Goal: Communication & Community: Answer question/provide support

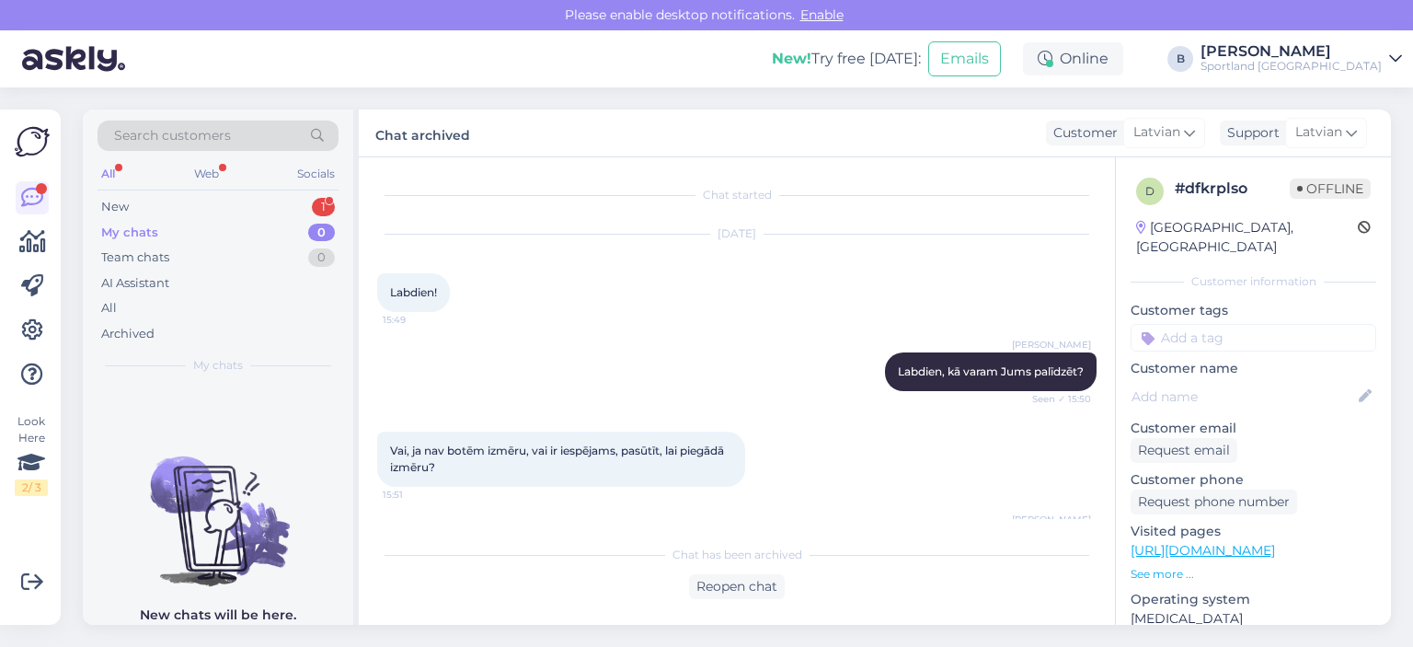
click at [193, 199] on div "New 1" at bounding box center [218, 207] width 241 height 26
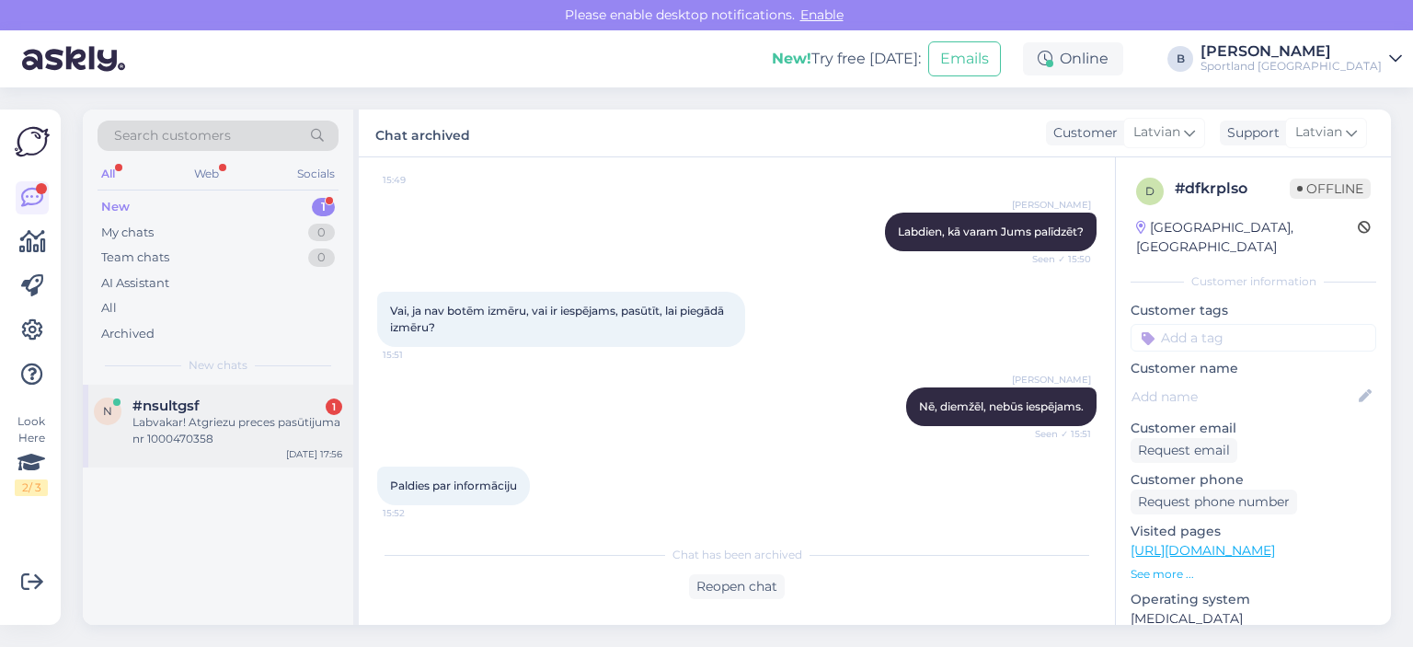
click at [209, 411] on div "#nsultgsf 1" at bounding box center [238, 406] width 210 height 17
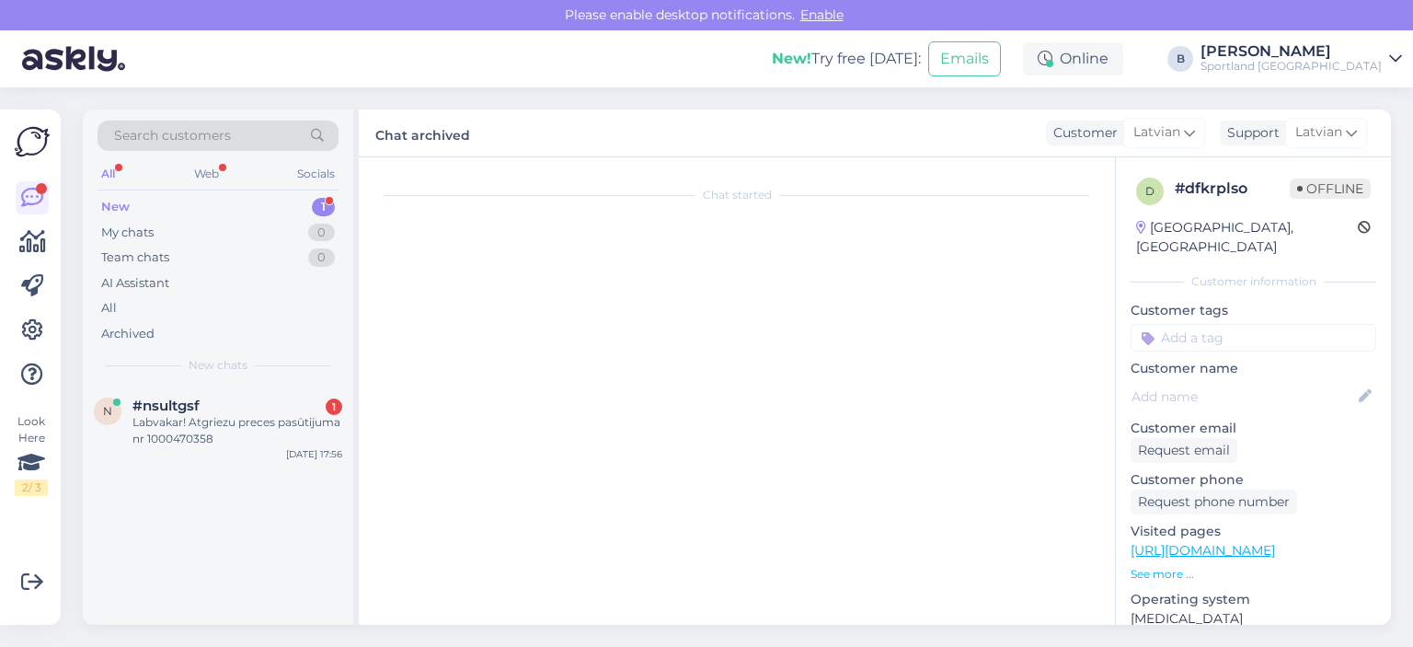
scroll to position [363, 0]
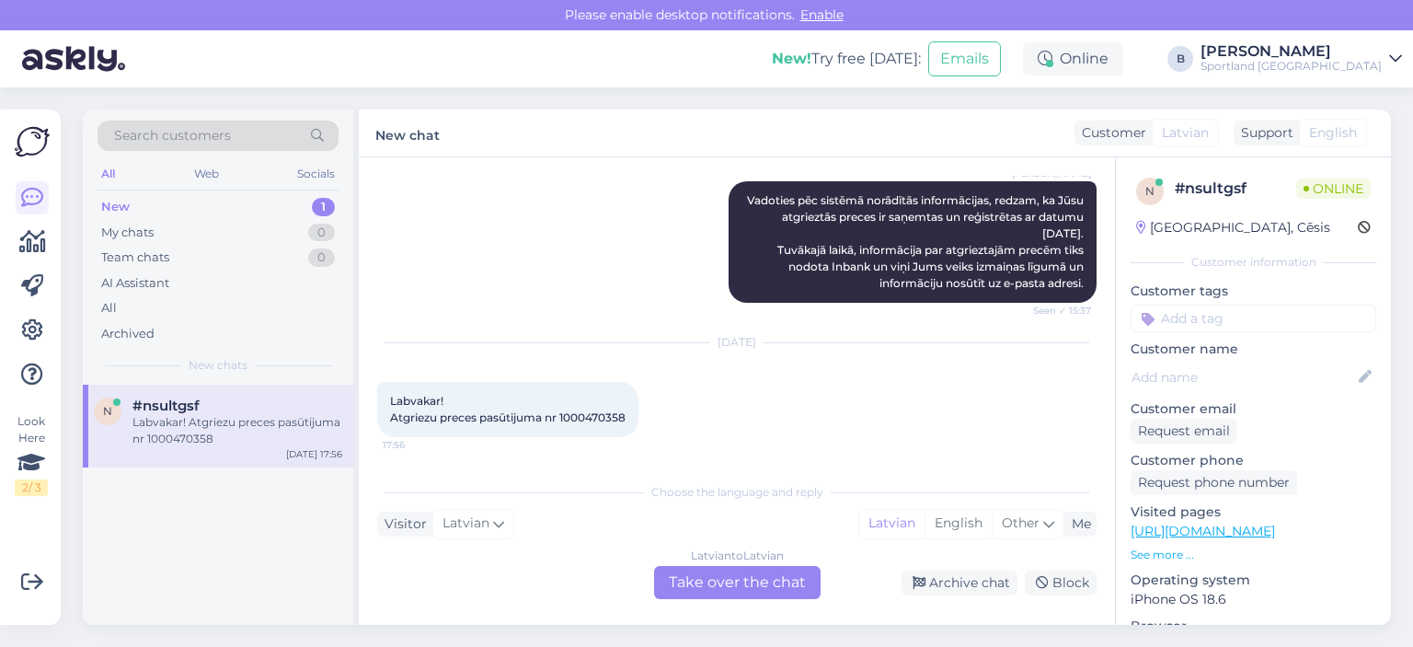
click at [586, 414] on span "Labvakar! Atgriezu preces pasūtijuma nr 1000470358" at bounding box center [508, 409] width 236 height 30
copy span "1000470358"
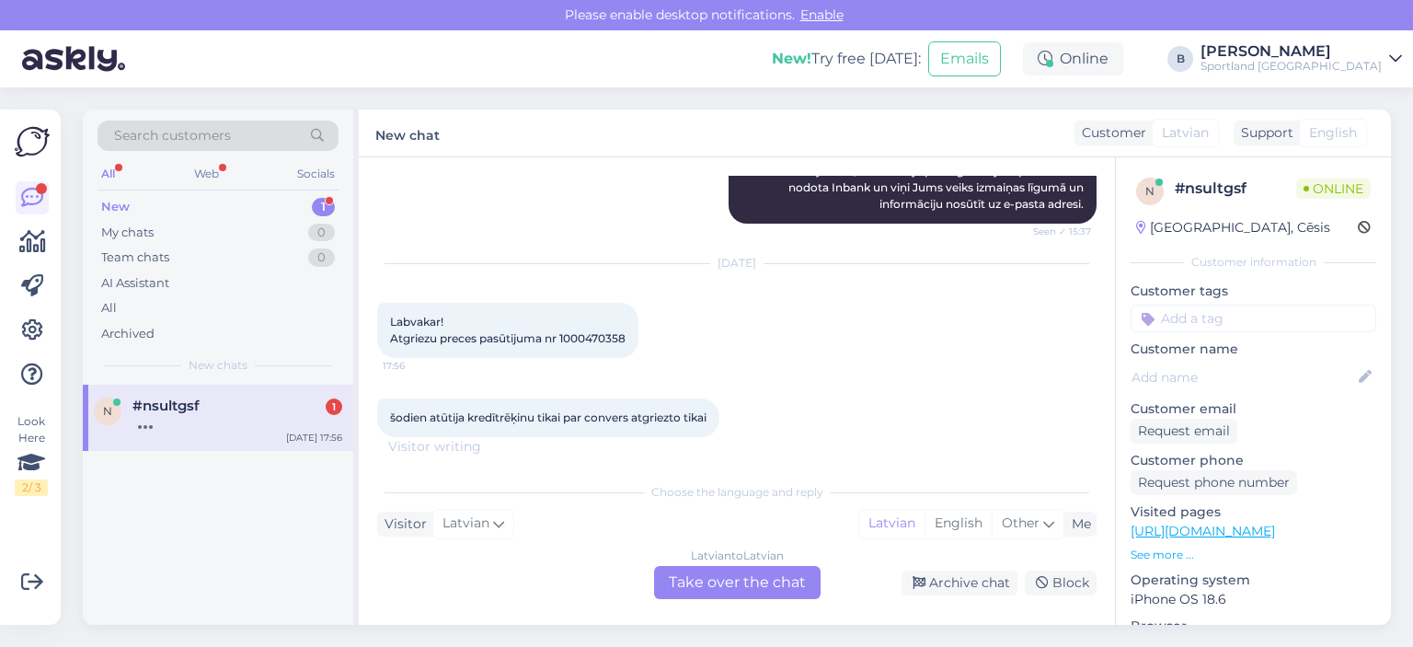
click at [733, 572] on div "Latvian to Latvian Take over the chat" at bounding box center [737, 582] width 167 height 33
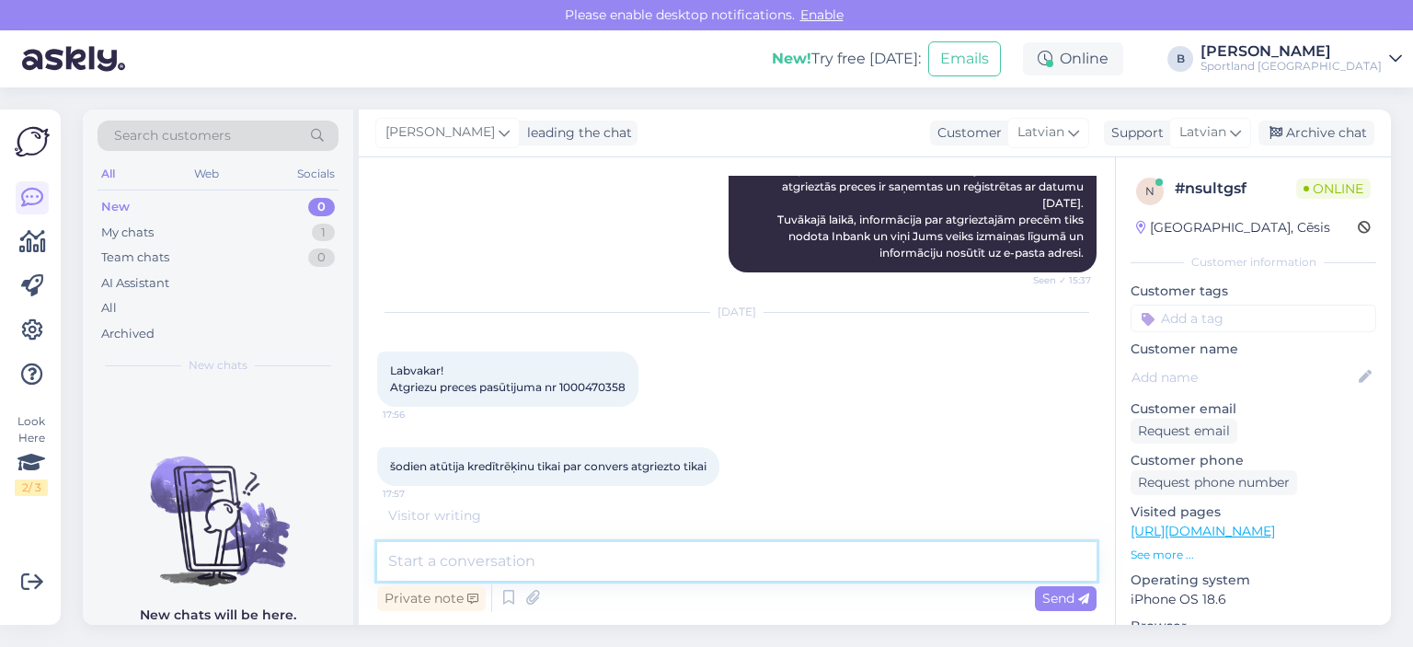
click at [676, 565] on textarea at bounding box center [737, 561] width 720 height 39
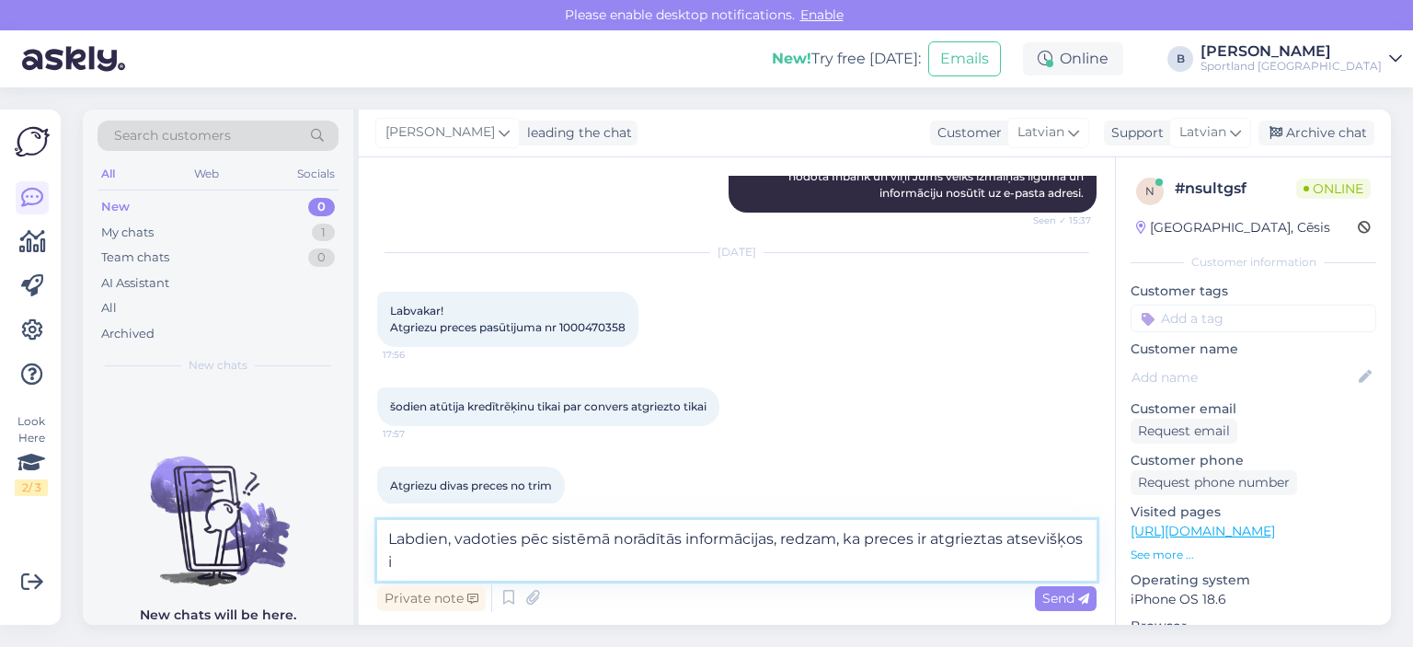
scroll to position [471, 0]
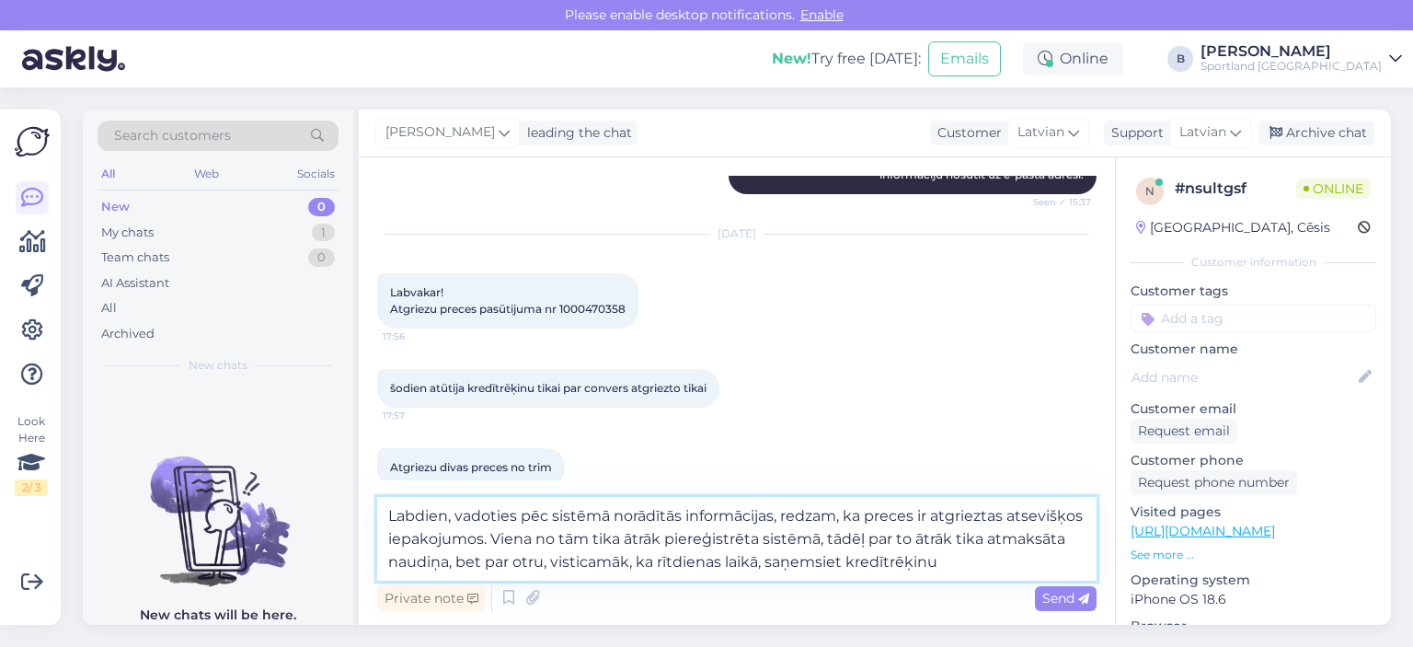
type textarea "Labdien, vadoties pēc sistēmā norādītās informācijas, redzam, ka preces ir atgr…"
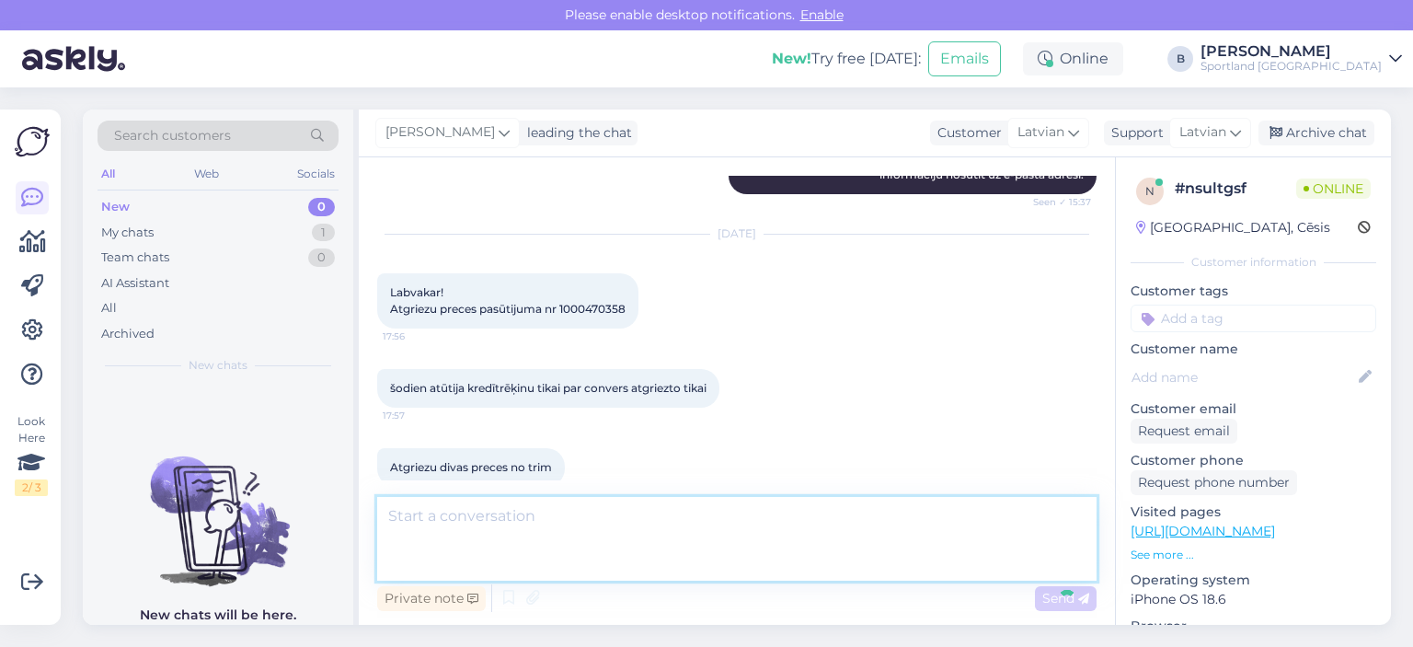
scroll to position [598, 0]
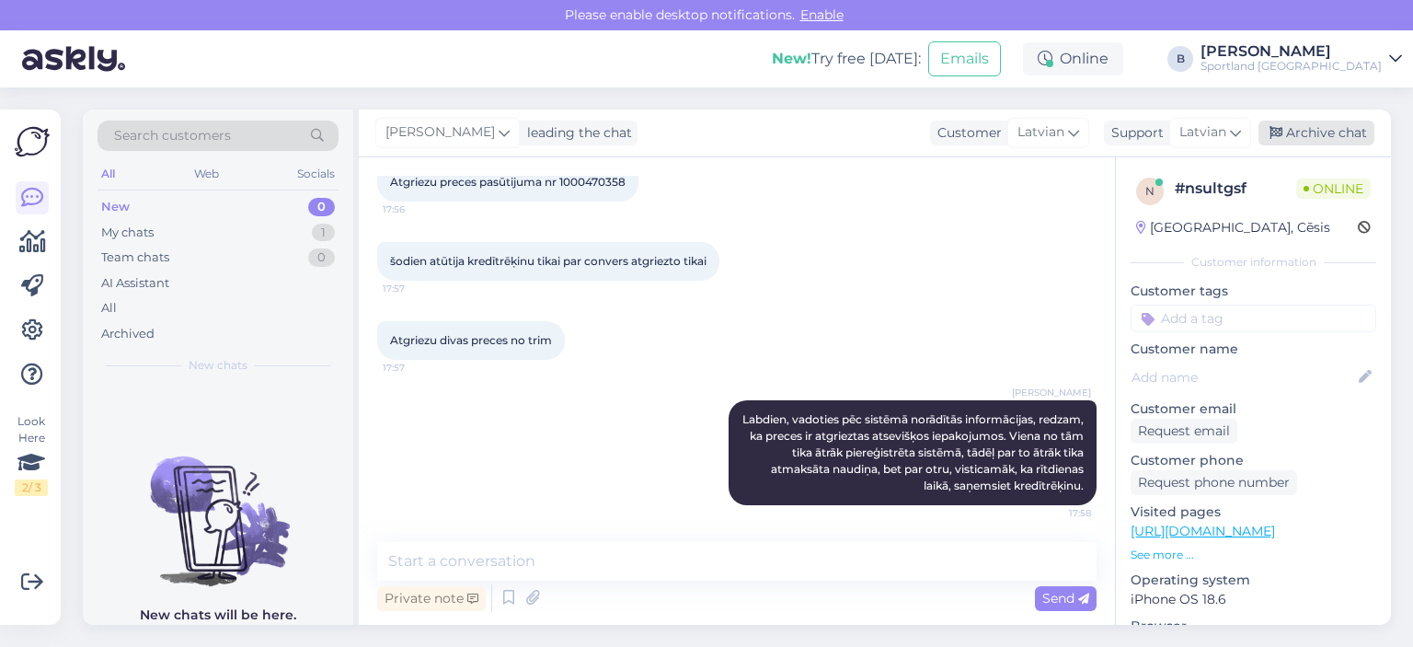
click at [1297, 134] on div "Archive chat" at bounding box center [1317, 133] width 116 height 25
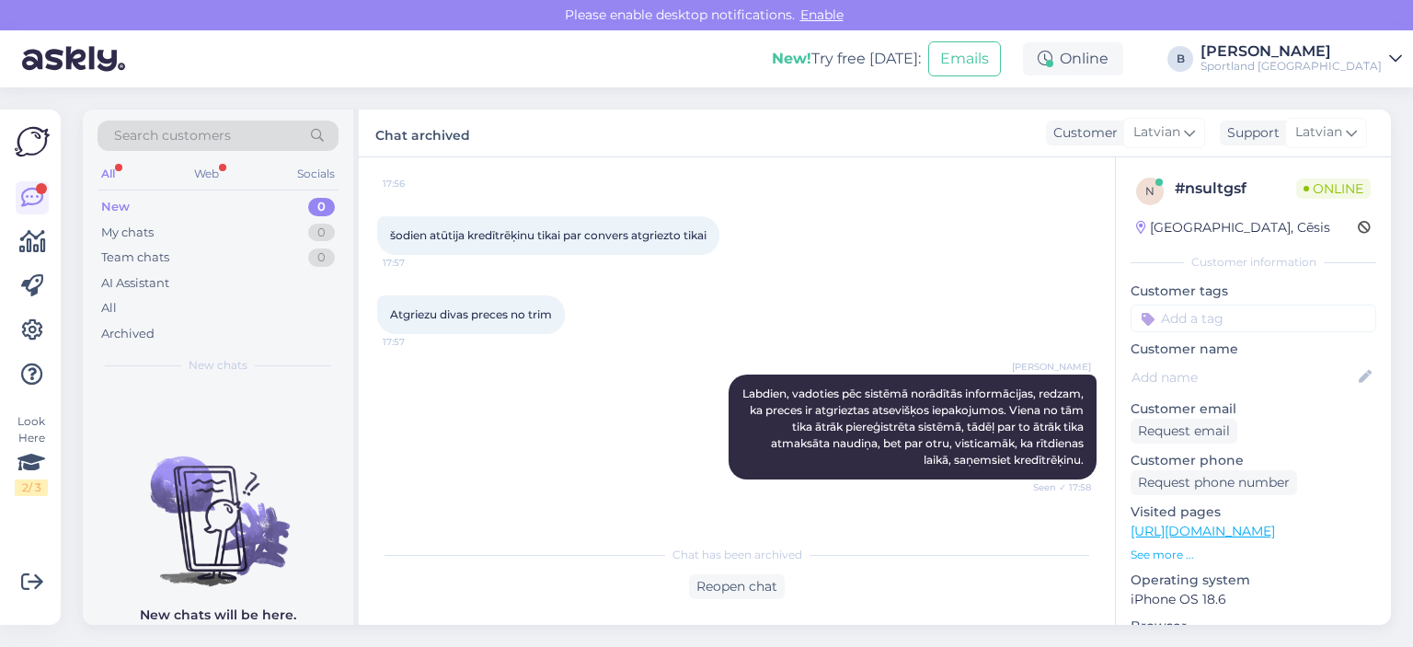
scroll to position [683, 0]
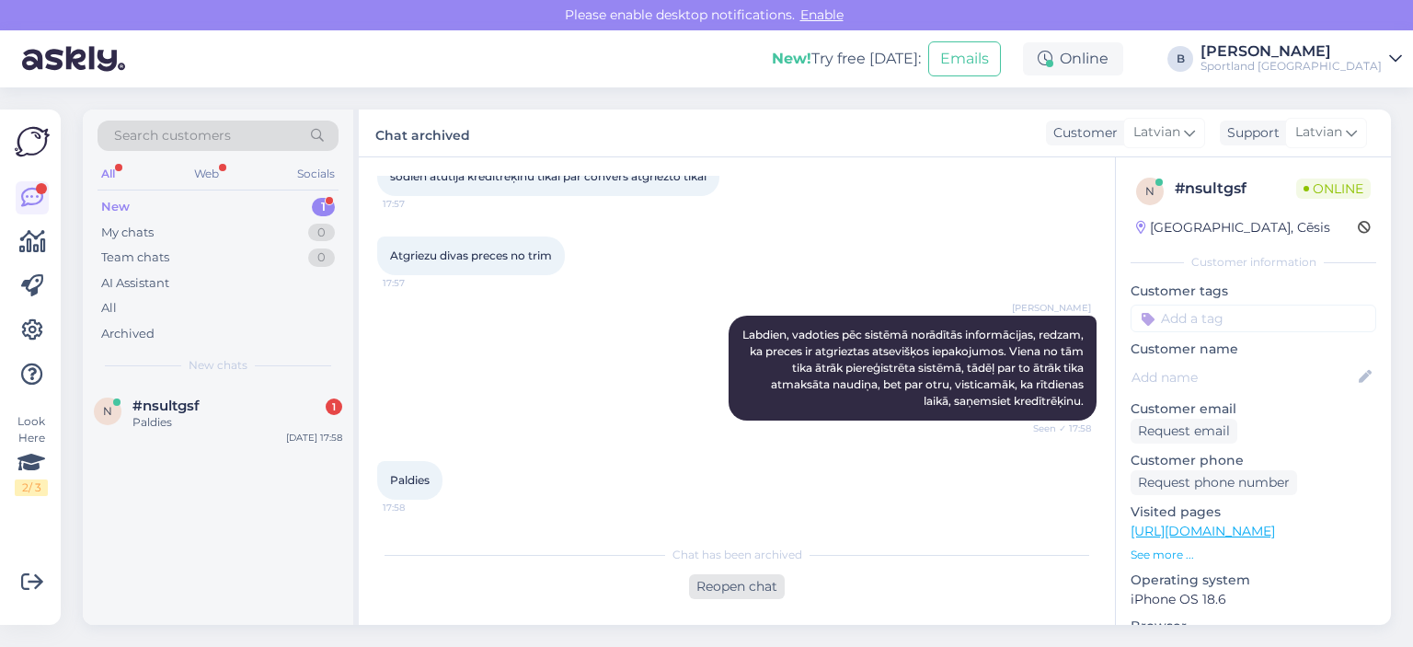
click at [731, 593] on div "Reopen chat" at bounding box center [737, 586] width 96 height 25
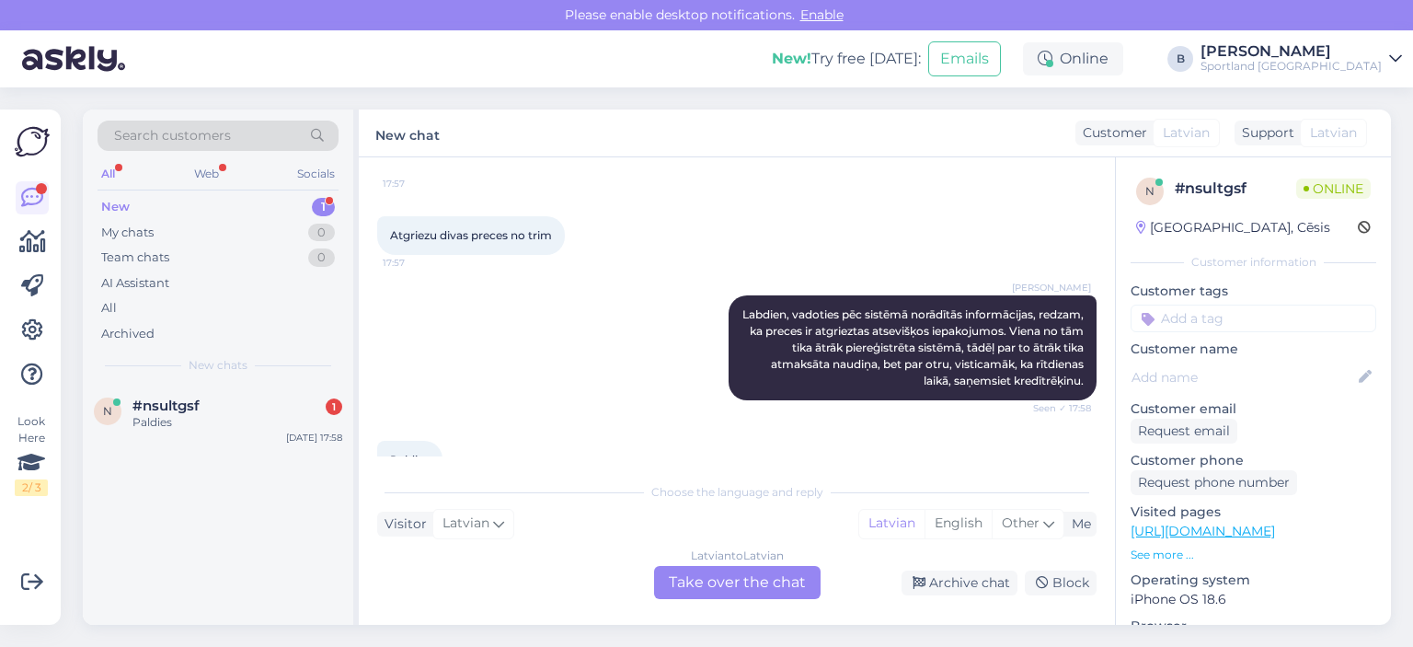
click at [714, 582] on div "Latvian to Latvian Take over the chat" at bounding box center [737, 582] width 167 height 33
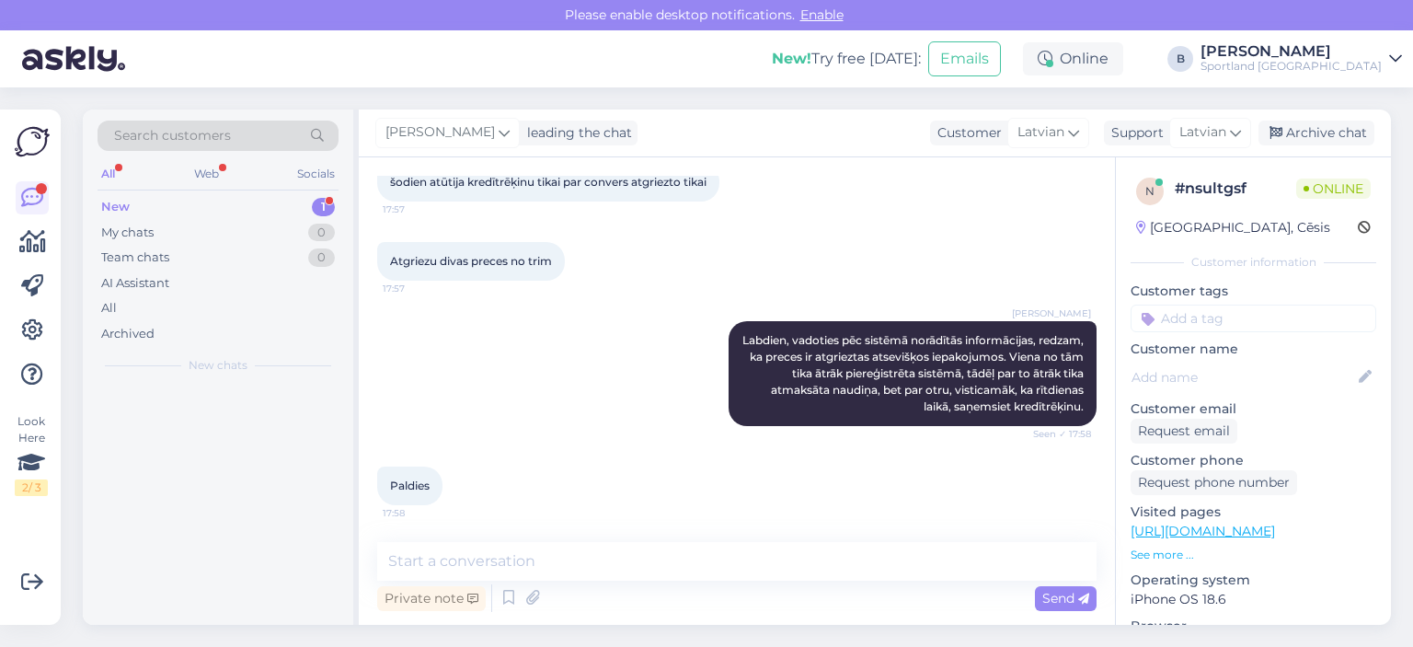
scroll to position [677, 0]
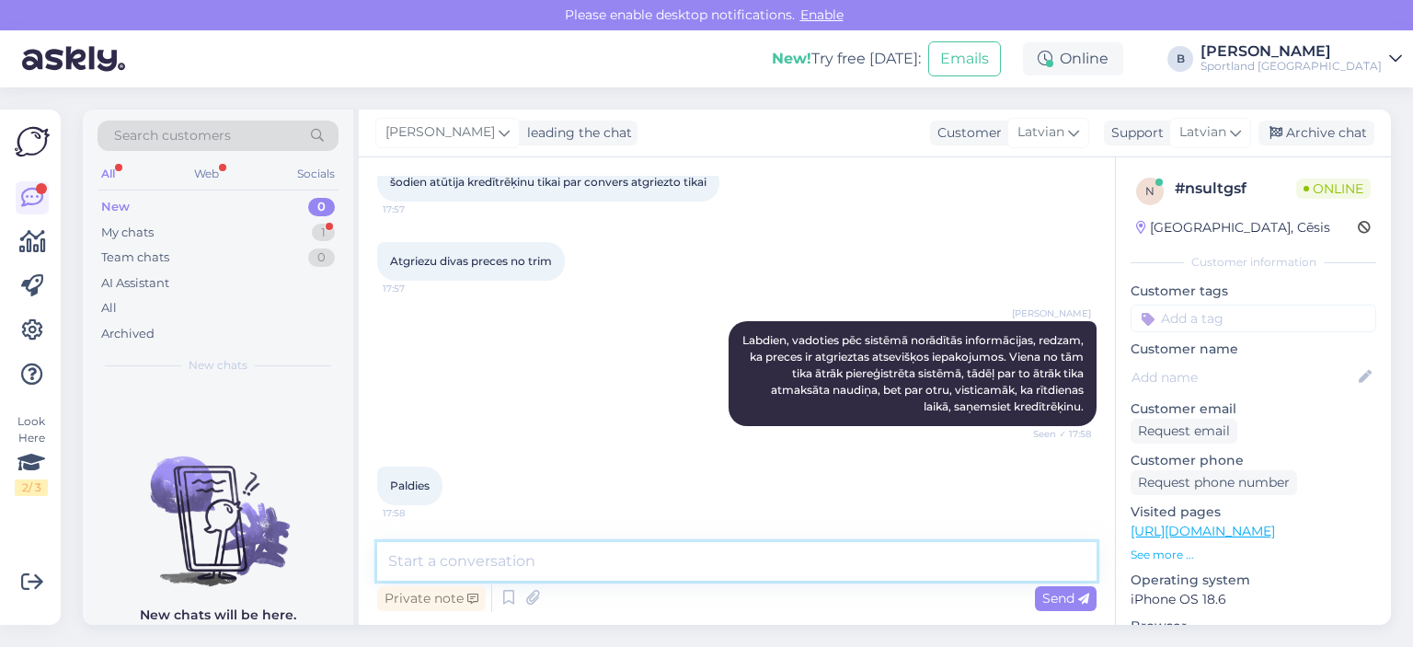
click at [714, 579] on textarea at bounding box center [737, 561] width 720 height 39
type textarea "[PERSON_NAME] vakaru! :)"
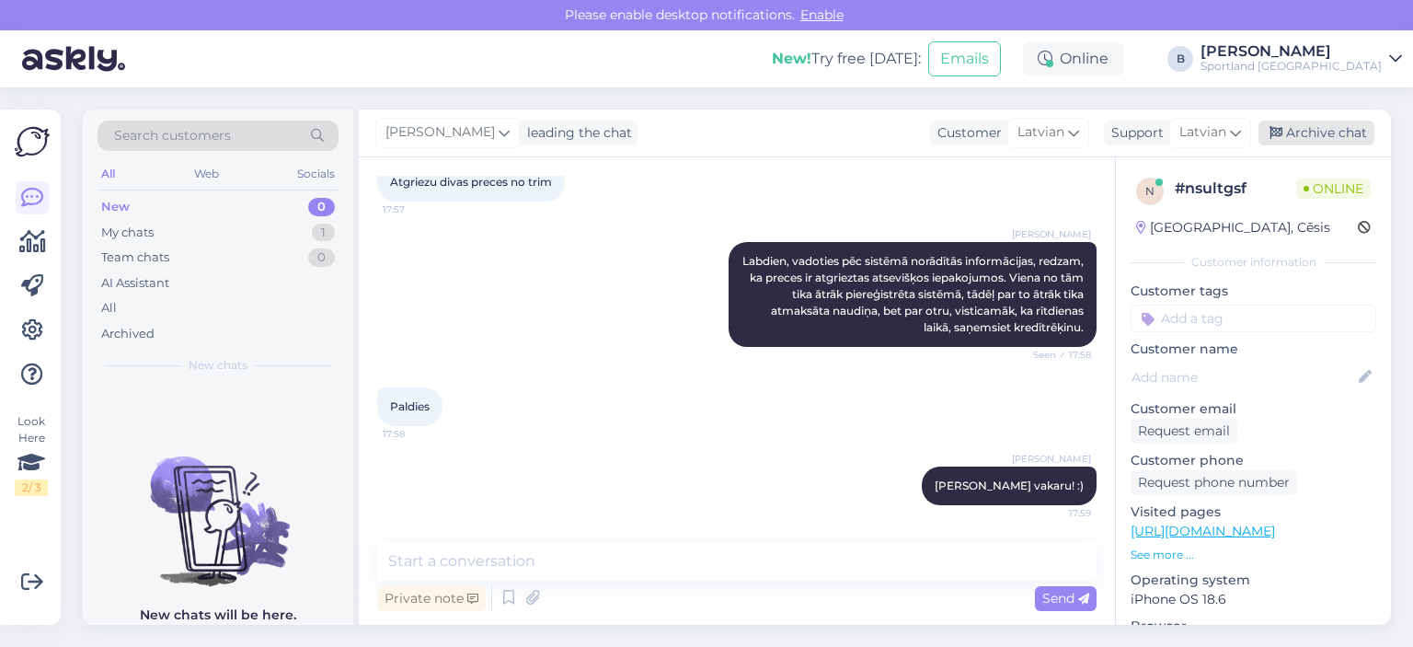
click at [1296, 138] on div "Archive chat" at bounding box center [1317, 133] width 116 height 25
